Goal: Navigation & Orientation: Find specific page/section

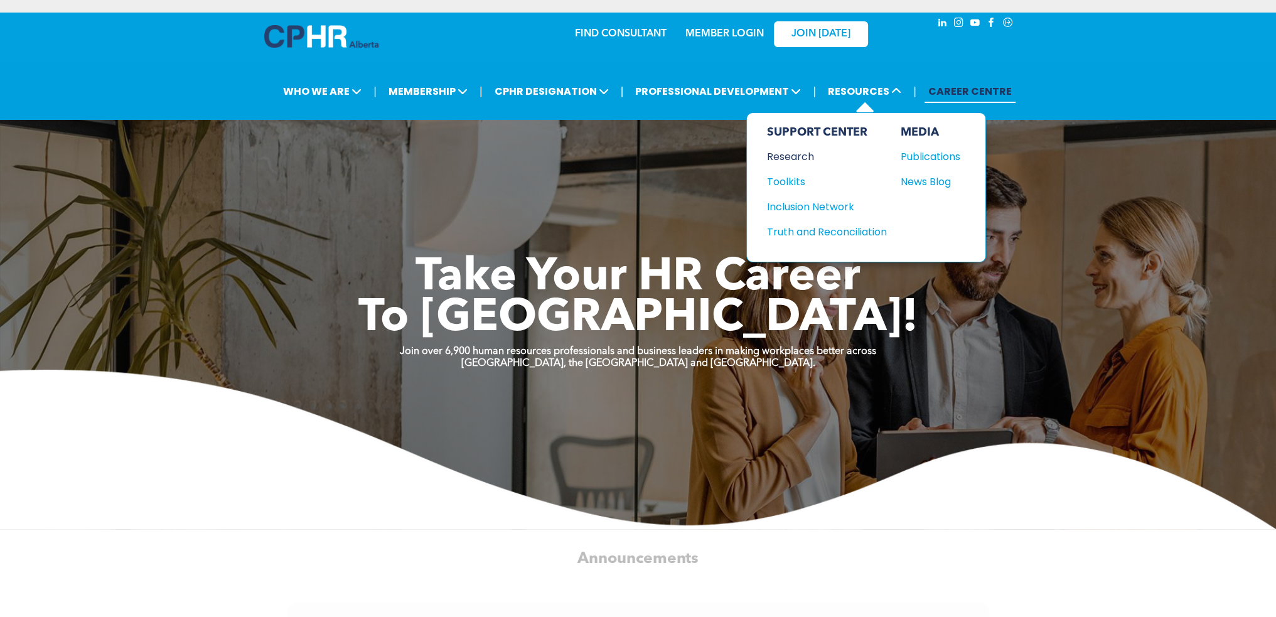
click at [802, 151] on div "Research" at bounding box center [821, 157] width 108 height 16
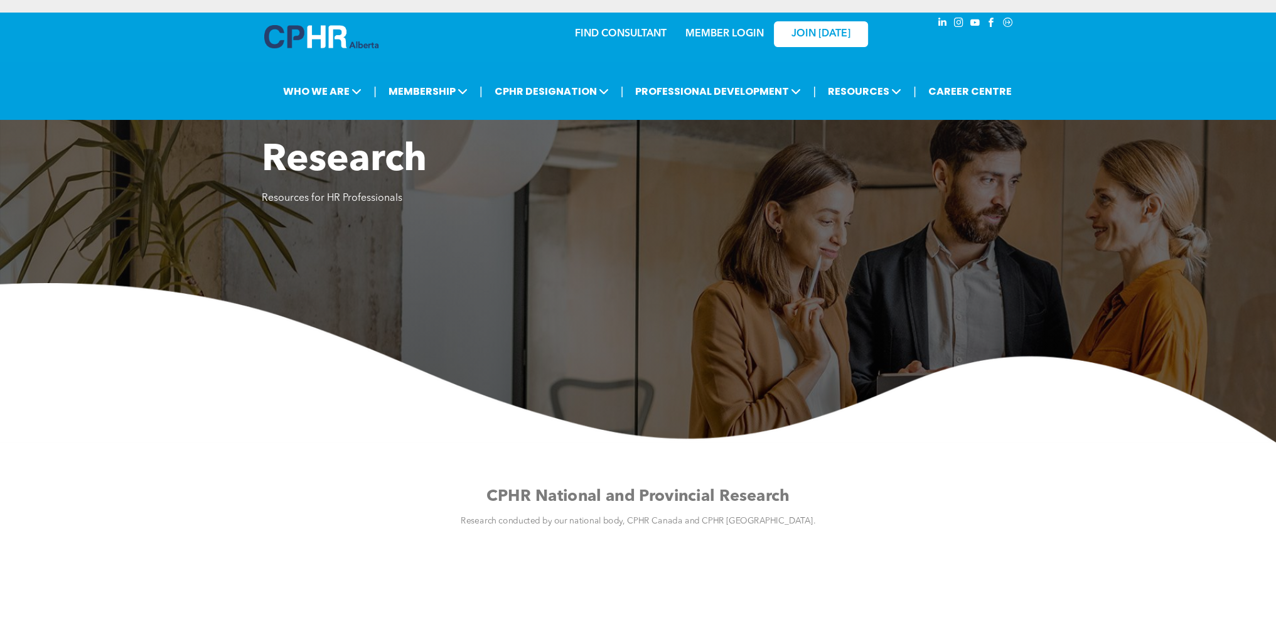
click at [721, 22] on div "MEMBER LOGIN" at bounding box center [725, 30] width 82 height 23
click at [718, 32] on link "MEMBER LOGIN" at bounding box center [724, 34] width 78 height 10
